Goal: Complete application form: Complete application form

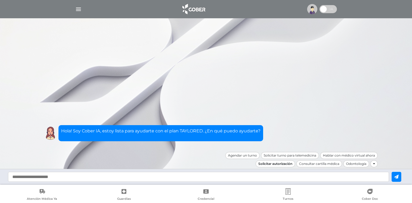
click at [269, 162] on div "Solicitar autorización" at bounding box center [275, 163] width 39 height 7
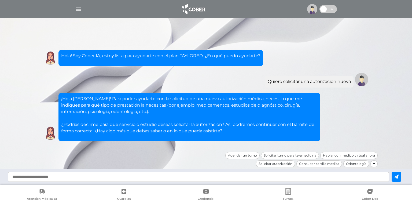
click at [183, 175] on input "text" at bounding box center [198, 177] width 381 height 10
type input "**********"
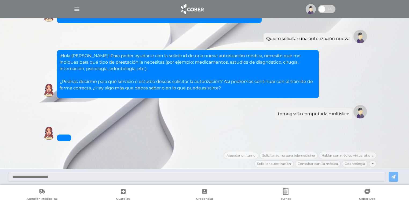
scroll to position [123, 0]
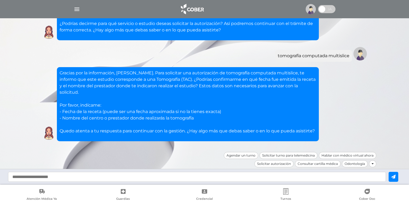
click at [137, 178] on input "text" at bounding box center [197, 177] width 378 height 10
type input "**********"
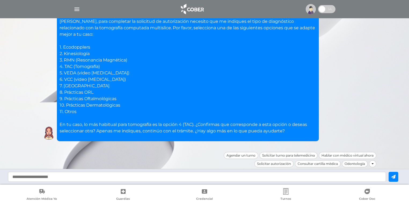
scroll to position [314, 0]
click at [88, 177] on input "text" at bounding box center [197, 177] width 378 height 10
type input "*"
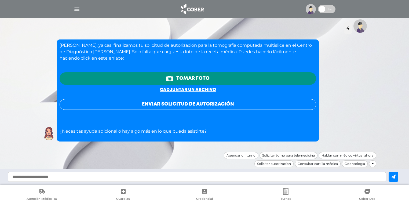
scroll to position [459, 0]
click at [199, 88] on link "o adjuntar un archivo" at bounding box center [188, 90] width 56 height 4
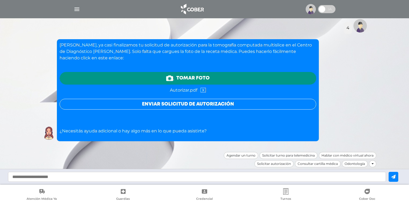
scroll to position [457, 0]
click at [200, 99] on button "Enviar solicitud de autorización" at bounding box center [188, 104] width 256 height 11
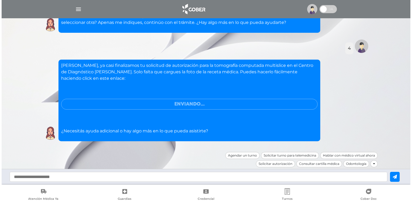
scroll to position [437, 0]
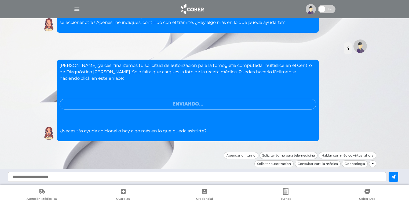
click at [78, 7] on img "button" at bounding box center [76, 9] width 7 height 7
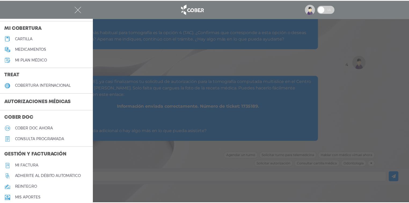
scroll to position [418, 0]
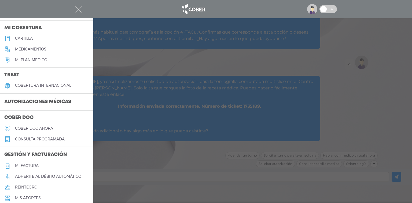
click at [210, 115] on div at bounding box center [206, 101] width 412 height 203
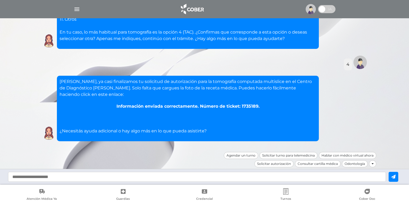
click at [191, 175] on input "text" at bounding box center [197, 177] width 378 height 10
type input "**********"
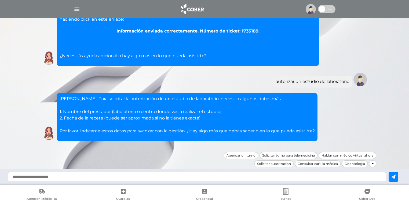
scroll to position [520, 0]
click at [216, 178] on input "text" at bounding box center [197, 177] width 378 height 10
type input "**********"
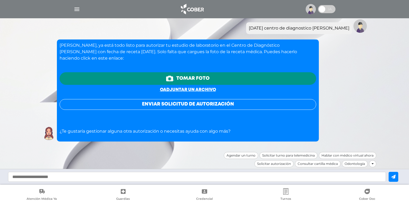
scroll to position [666, 0]
click at [213, 88] on link "o adjuntar un archivo" at bounding box center [188, 90] width 56 height 4
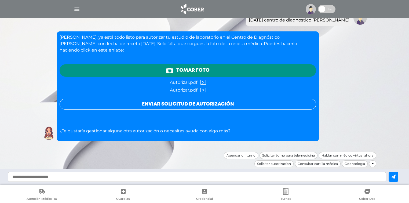
scroll to position [671, 0]
click at [223, 99] on button "Enviar solicitud de autorización" at bounding box center [188, 104] width 256 height 11
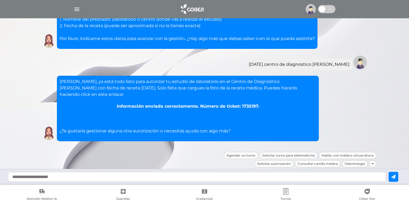
scroll to position [625, 0]
click at [186, 175] on input "text" at bounding box center [197, 177] width 378 height 10
type input "********"
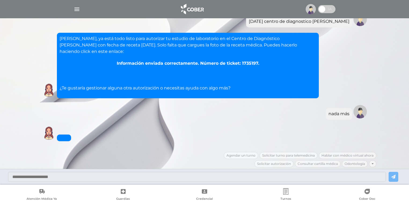
scroll to position [668, 0]
